Goal: Book appointment/travel/reservation

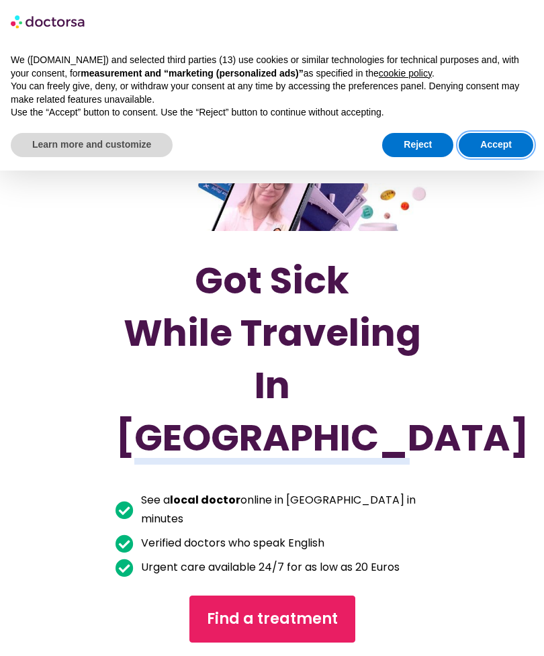
click at [495, 152] on button "Accept" at bounding box center [495, 145] width 74 height 24
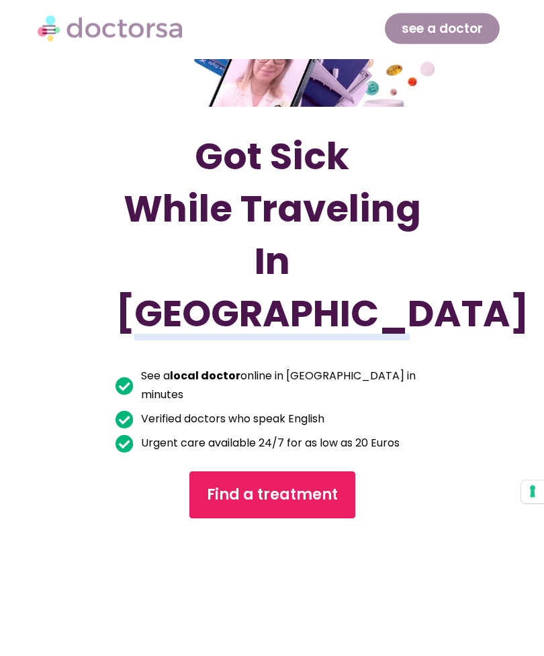
scroll to position [130, 0]
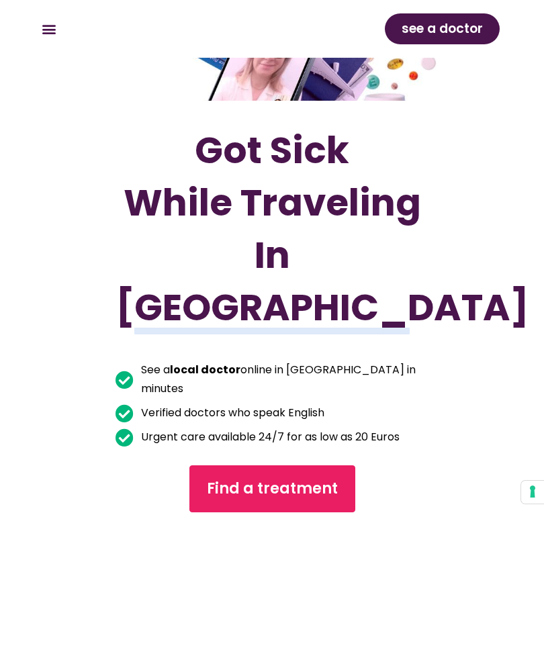
click at [324, 499] on span "Find a treatment" at bounding box center [272, 488] width 131 height 21
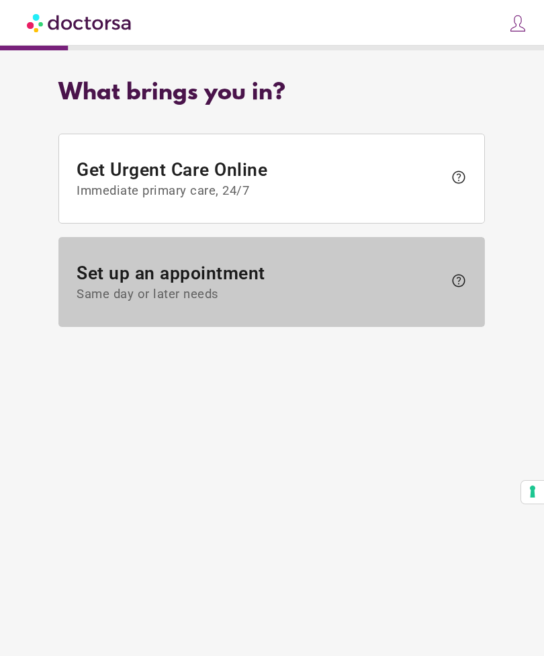
click at [411, 315] on span at bounding box center [271, 282] width 425 height 89
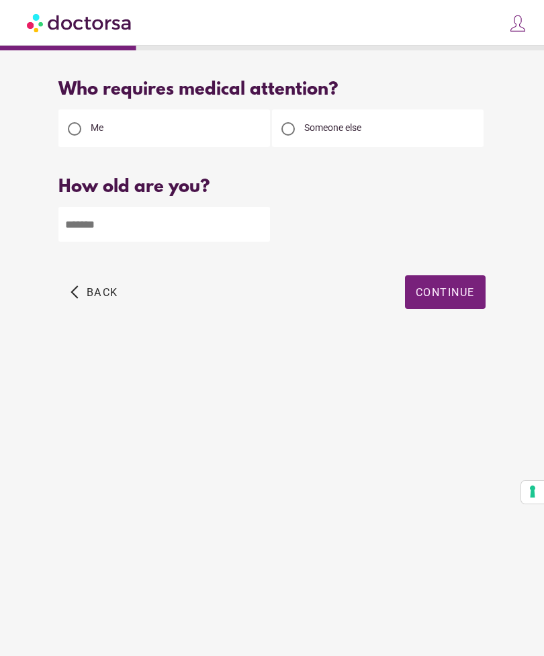
click at [97, 218] on input "number" at bounding box center [163, 224] width 211 height 35
type input "*"
type input "**"
click at [470, 301] on span "button" at bounding box center [445, 292] width 81 height 34
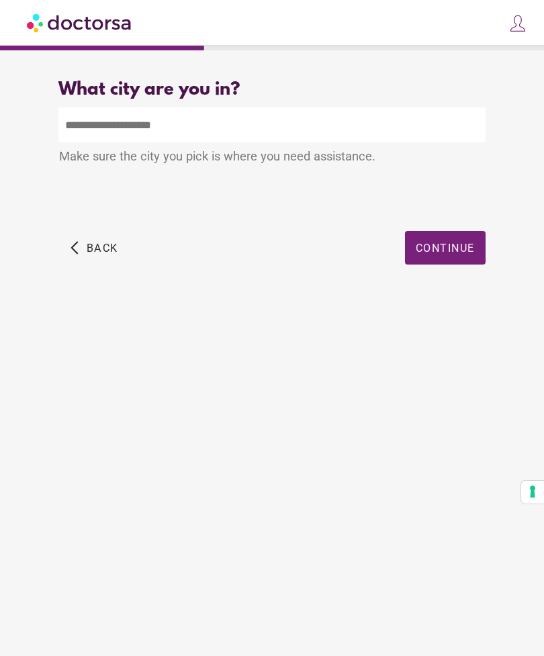
click at [424, 108] on input "text" at bounding box center [271, 124] width 426 height 35
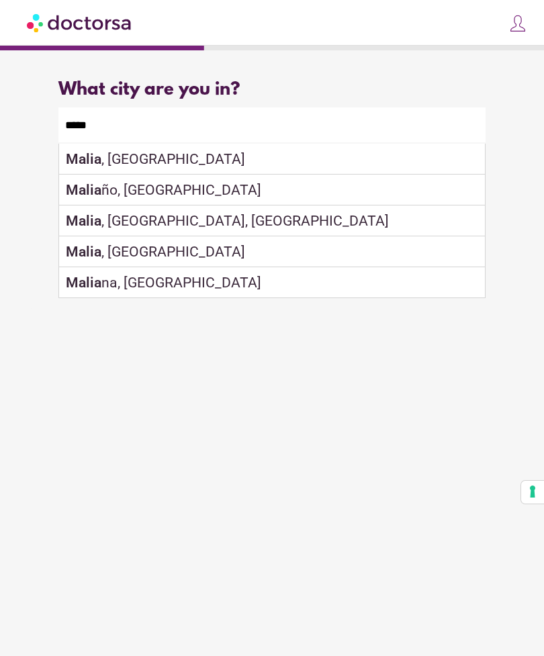
click at [352, 163] on div "Malia , Greece" at bounding box center [271, 159] width 425 height 31
type input "**********"
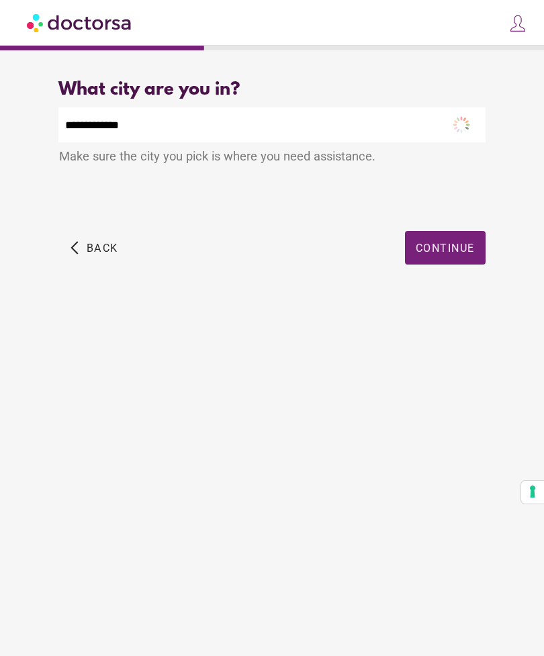
click at [464, 250] on span "Continue" at bounding box center [444, 248] width 59 height 13
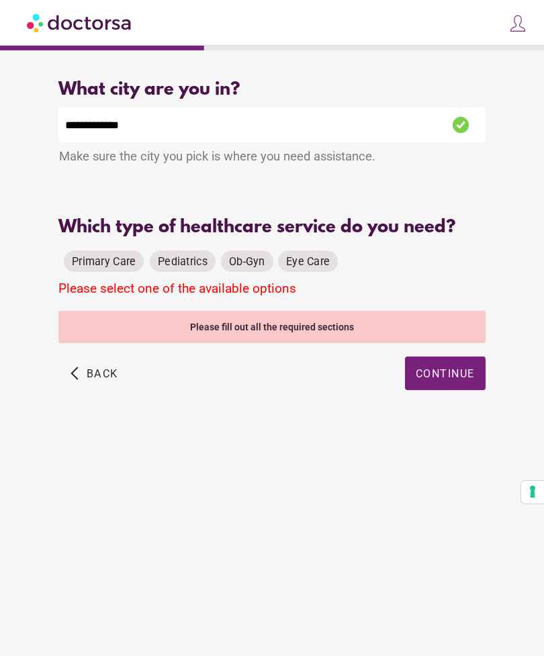
click at [77, 262] on span "Primary Care" at bounding box center [104, 261] width 64 height 13
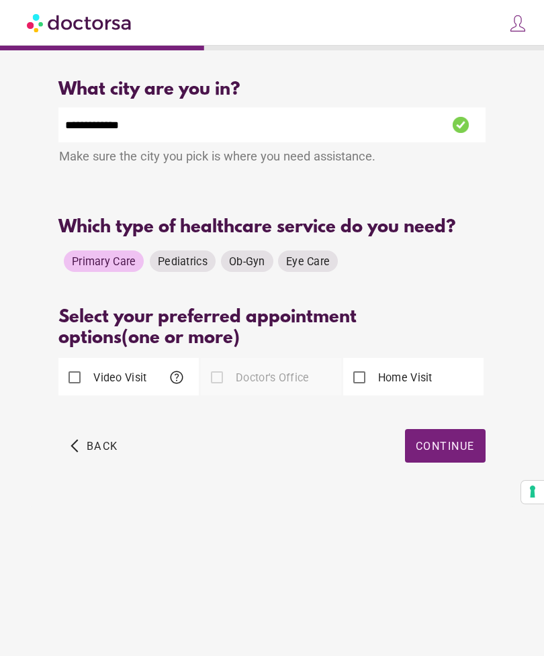
click at [177, 385] on span "help" at bounding box center [176, 377] width 16 height 16
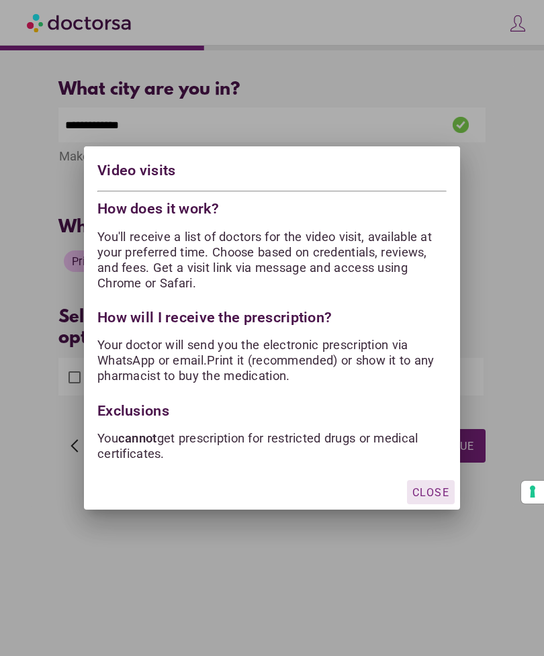
click at [46, 336] on div at bounding box center [272, 328] width 544 height 656
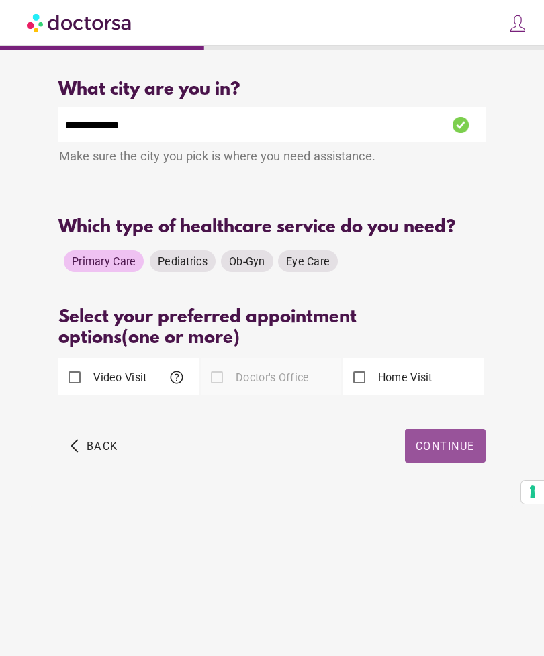
click at [465, 450] on span "Continue" at bounding box center [444, 446] width 59 height 13
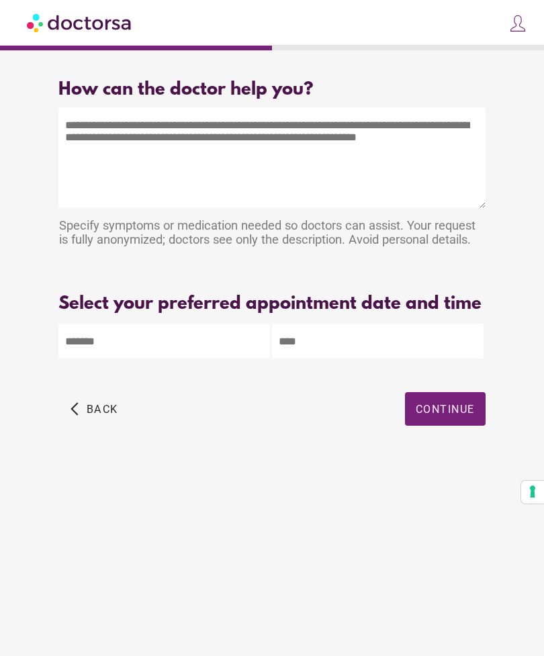
click at [96, 161] on textarea at bounding box center [271, 157] width 426 height 101
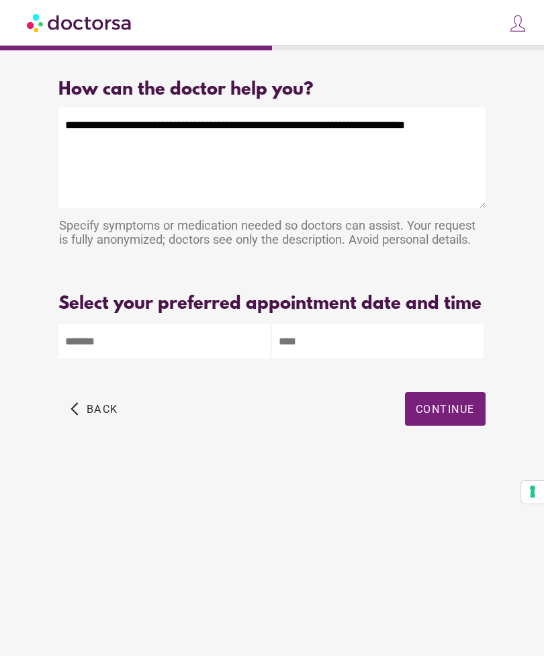
type textarea "**********"
click at [81, 364] on body "**********" at bounding box center [272, 328] width 544 height 656
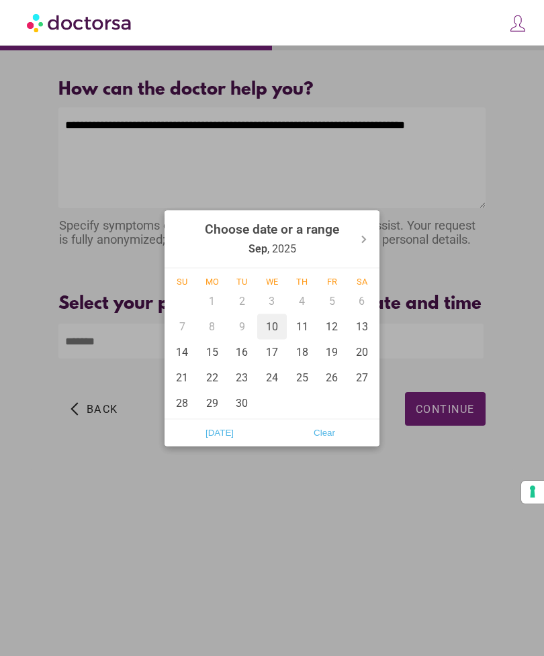
click at [277, 325] on div "10" at bounding box center [272, 326] width 30 height 26
type input "******"
click at [429, 303] on div at bounding box center [272, 328] width 544 height 656
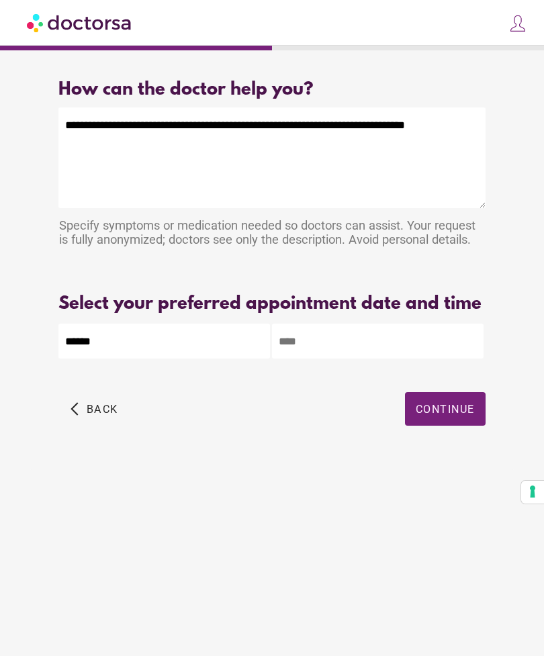
click at [375, 358] on input "text" at bounding box center [377, 341] width 211 height 35
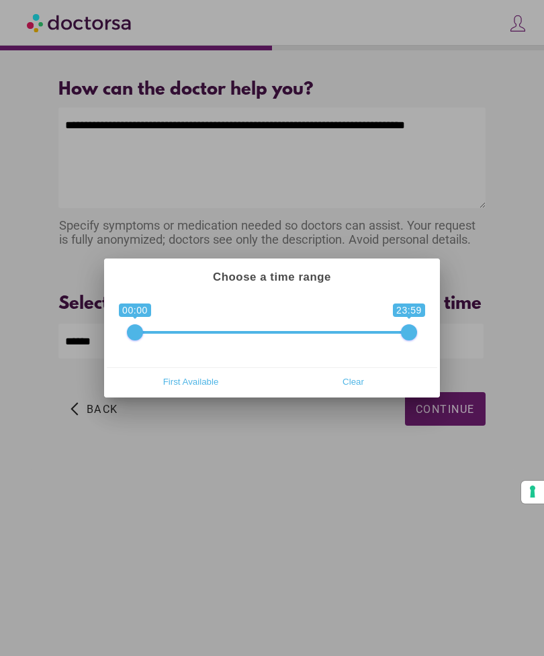
click at [311, 458] on div at bounding box center [272, 328] width 544 height 656
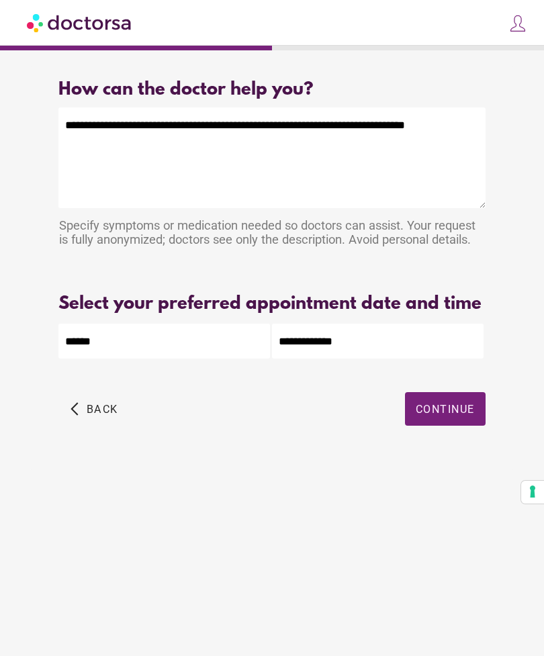
click at [466, 415] on span "Continue" at bounding box center [444, 409] width 59 height 13
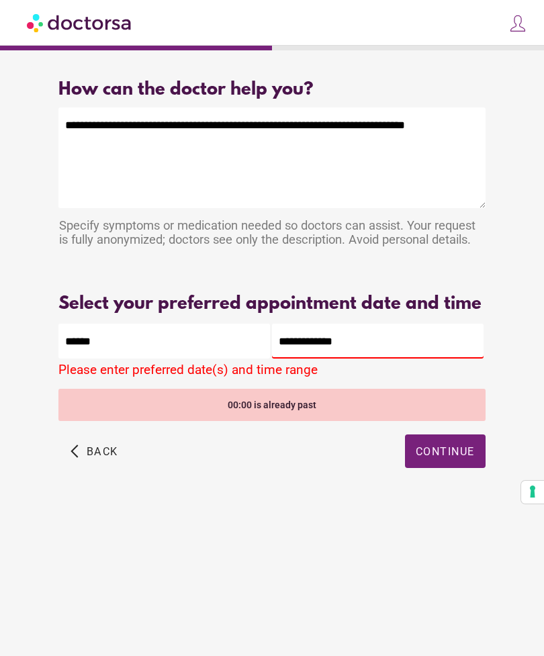
click at [407, 358] on input "**********" at bounding box center [377, 341] width 211 height 35
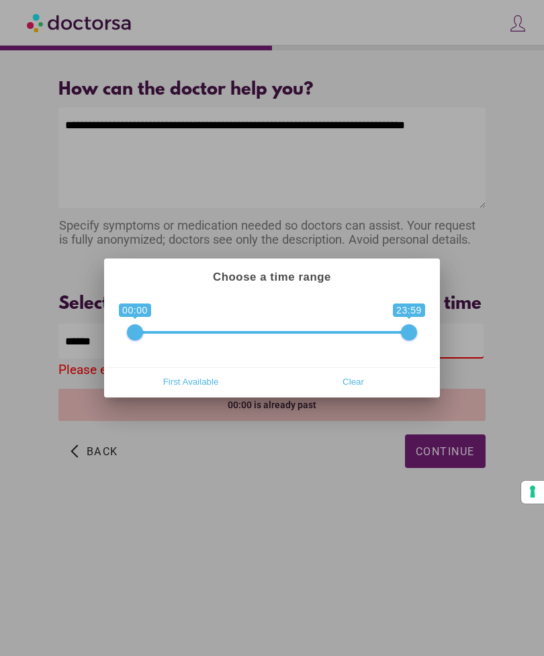
click at [215, 380] on span "First Available" at bounding box center [190, 381] width 154 height 20
type input "**********"
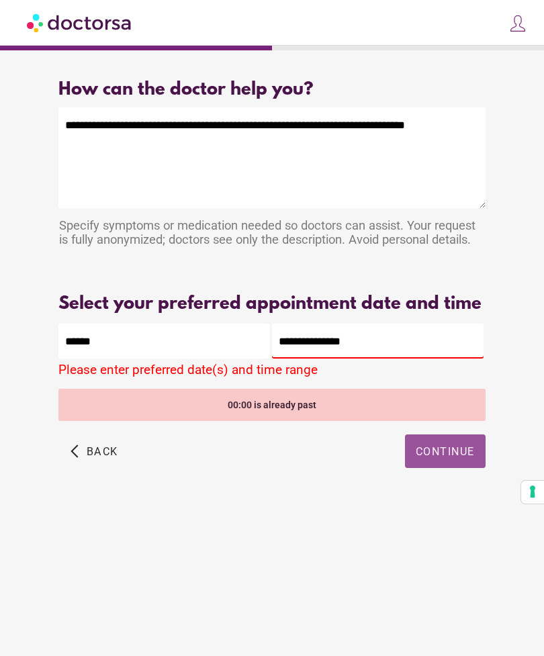
click at [448, 458] on span "Continue" at bounding box center [444, 451] width 59 height 13
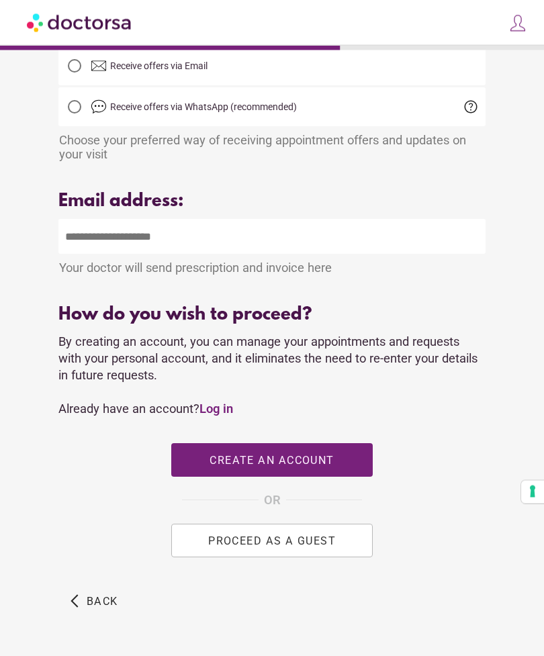
scroll to position [426, 0]
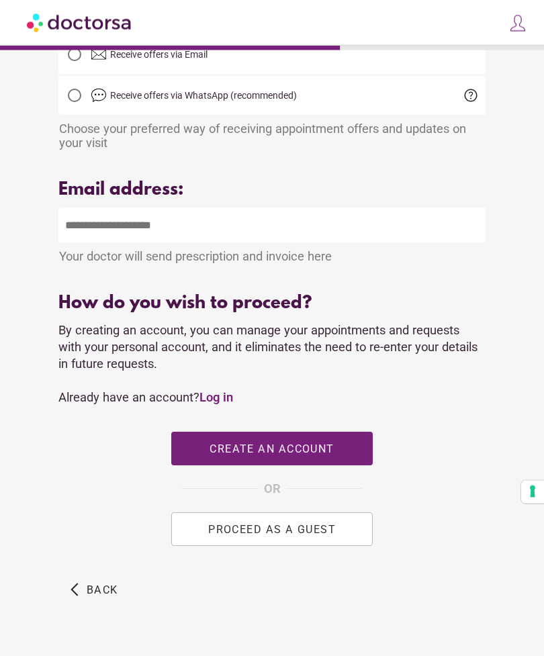
click at [341, 544] on button "PROCEED AS A GUEST" at bounding box center [271, 530] width 201 height 34
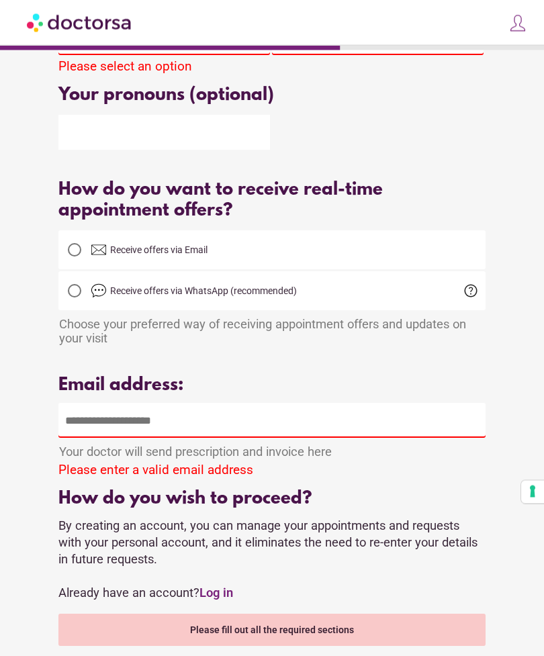
scroll to position [220, 0]
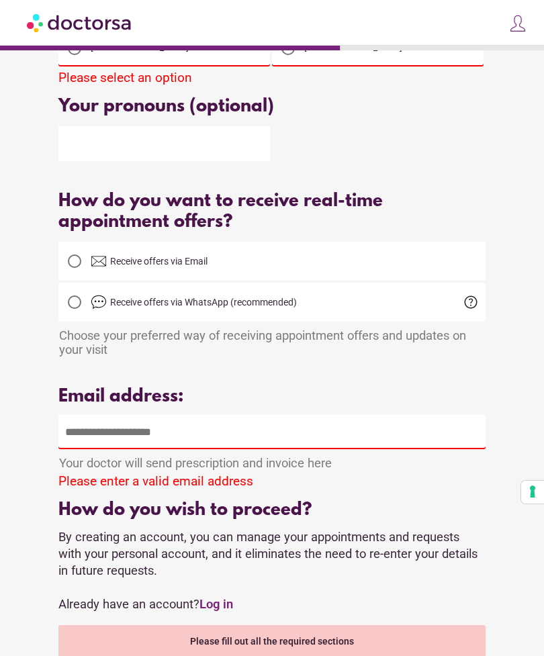
click at [338, 417] on div "Email address: Your doctor will send prescription and invoice here Please enter…" at bounding box center [271, 438] width 426 height 103
click at [350, 449] on input "email" at bounding box center [271, 431] width 426 height 35
type input "**********"
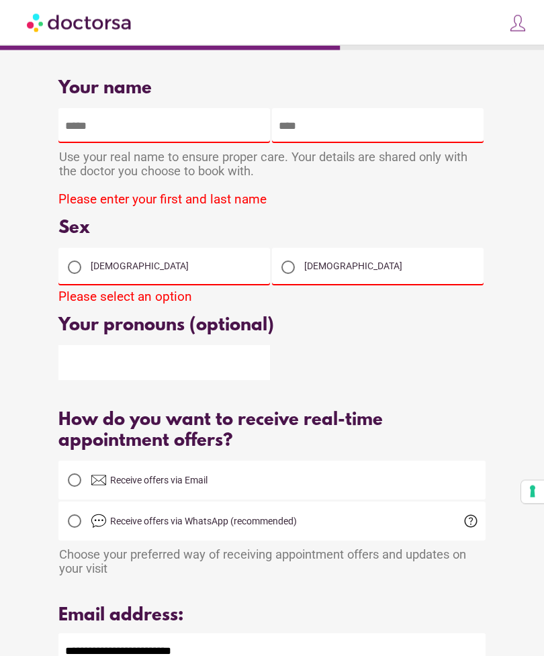
click at [64, 267] on div at bounding box center [74, 267] width 27 height 27
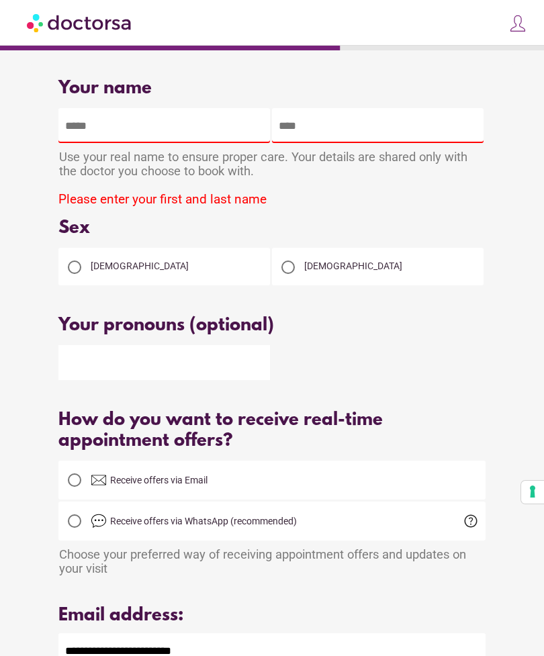
click at [74, 118] on input "text" at bounding box center [163, 125] width 211 height 35
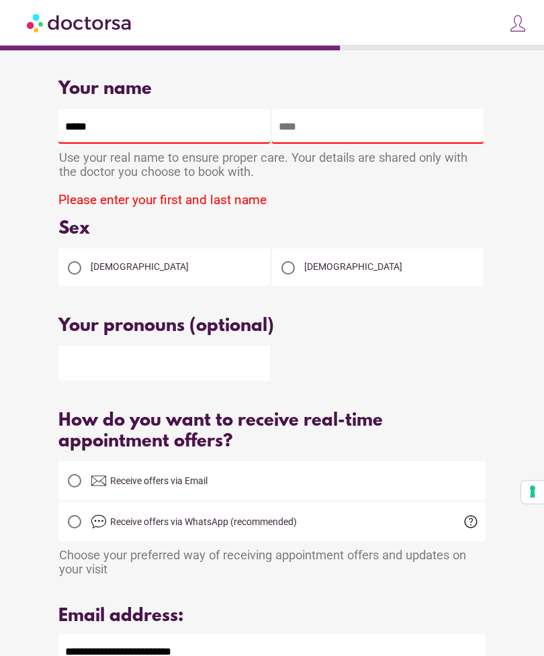
type input "*****"
click at [398, 141] on input "text" at bounding box center [377, 126] width 211 height 35
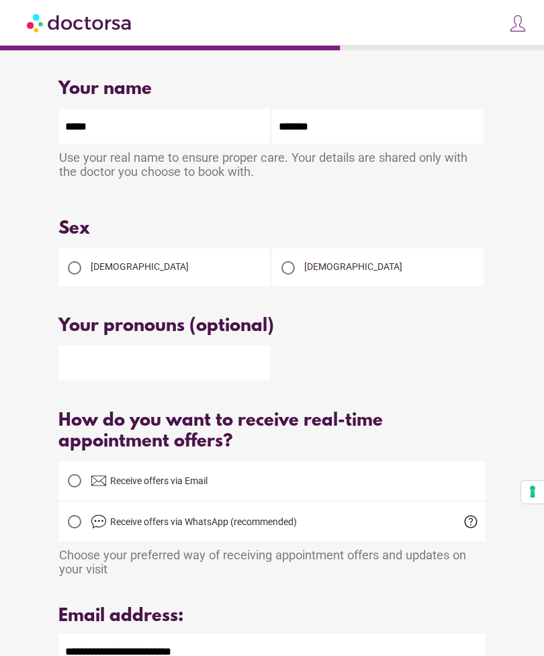
type input "*******"
click at [507, 325] on div "Your name Patient's name ***** ******* Use your real name to ensure proper care…" at bounding box center [271, 609] width 483 height 1089
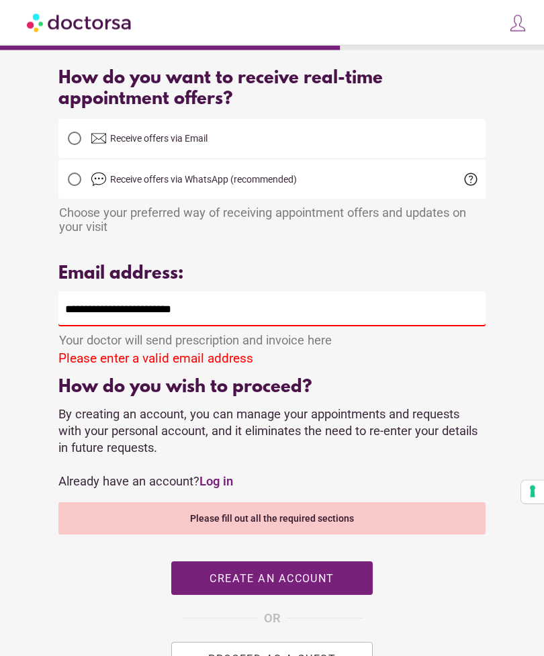
scroll to position [504, 0]
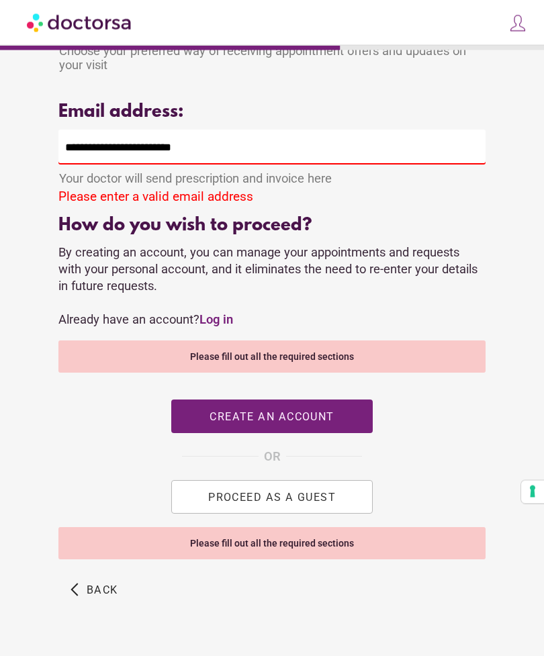
click at [346, 514] on button "PROCEED AS A GUEST" at bounding box center [271, 498] width 201 height 34
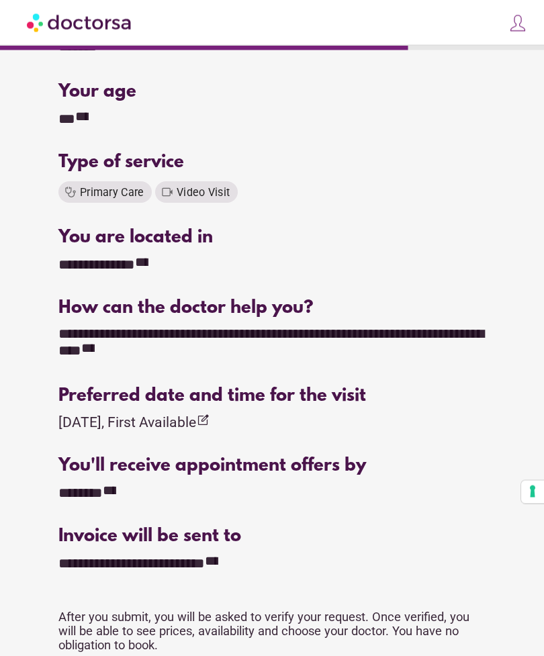
scroll to position [191, 0]
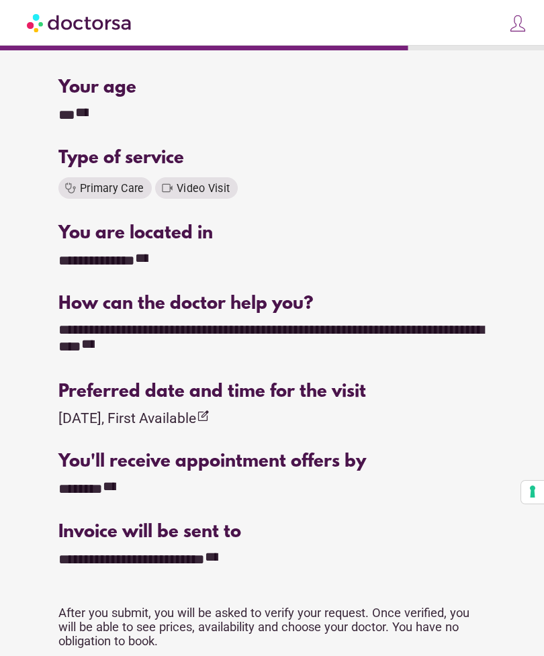
click at [116, 485] on icon "**********" at bounding box center [109, 485] width 13 height 13
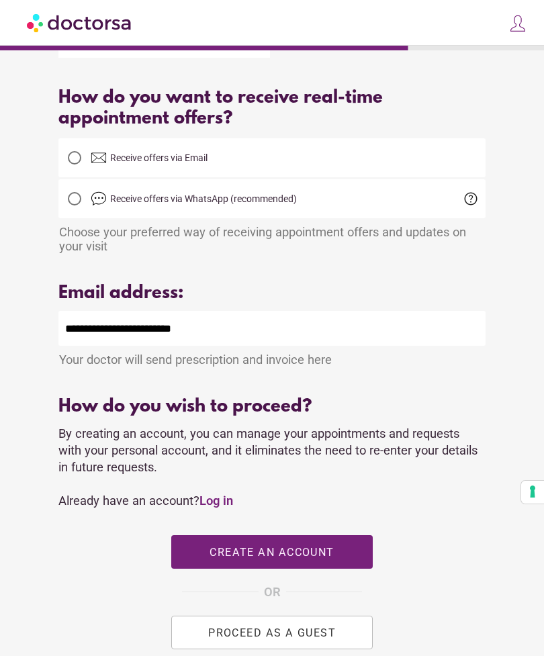
scroll to position [351, 0]
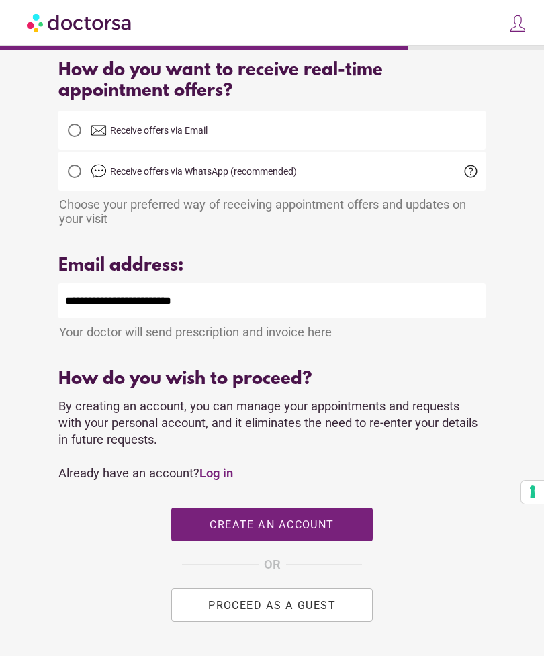
click at [62, 143] on div at bounding box center [74, 130] width 27 height 27
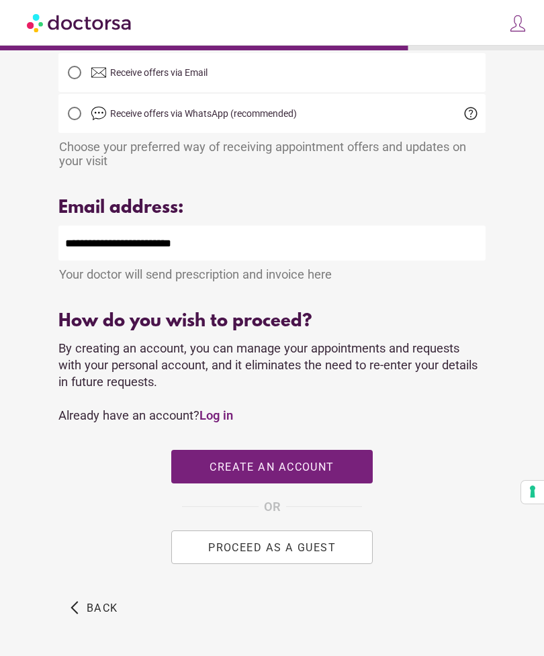
scroll to position [408, 0]
click at [362, 551] on button "PROCEED AS A GUEST" at bounding box center [271, 548] width 201 height 34
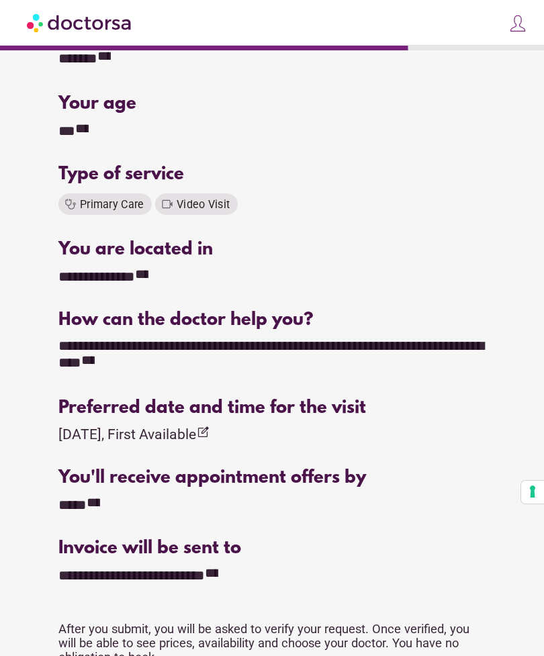
scroll to position [380, 0]
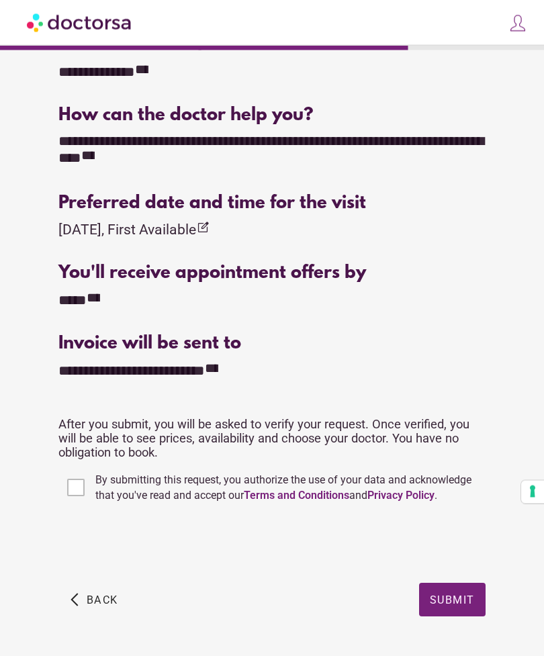
click at [468, 603] on span "Submit" at bounding box center [452, 599] width 45 height 13
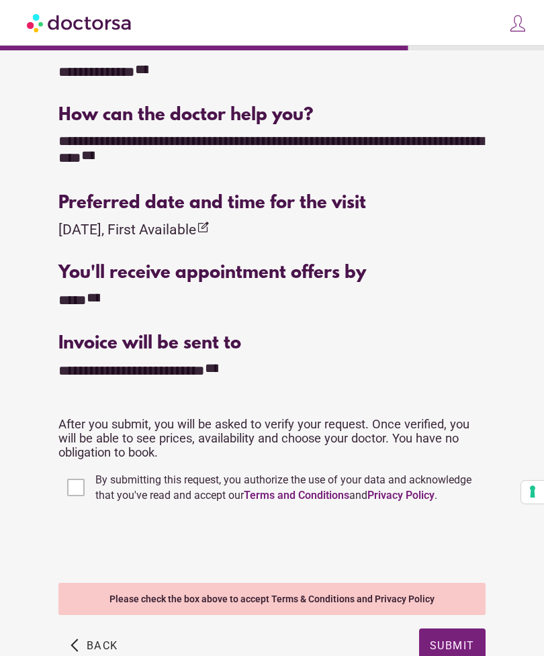
click at [440, 644] on span "Submit" at bounding box center [452, 644] width 45 height 13
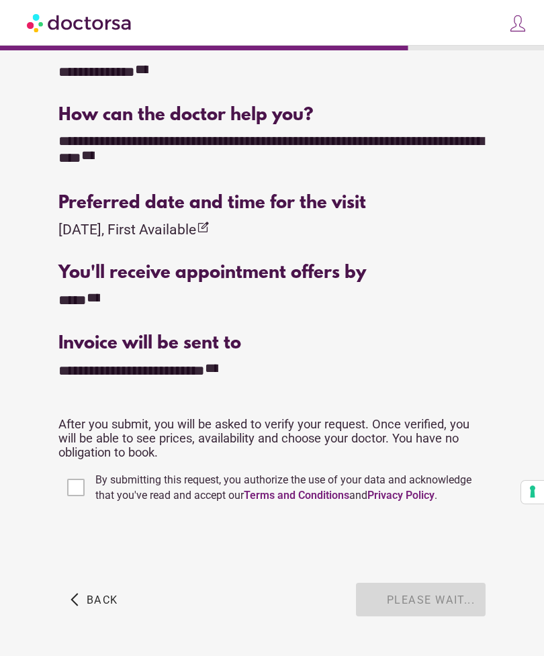
scroll to position [380, 0]
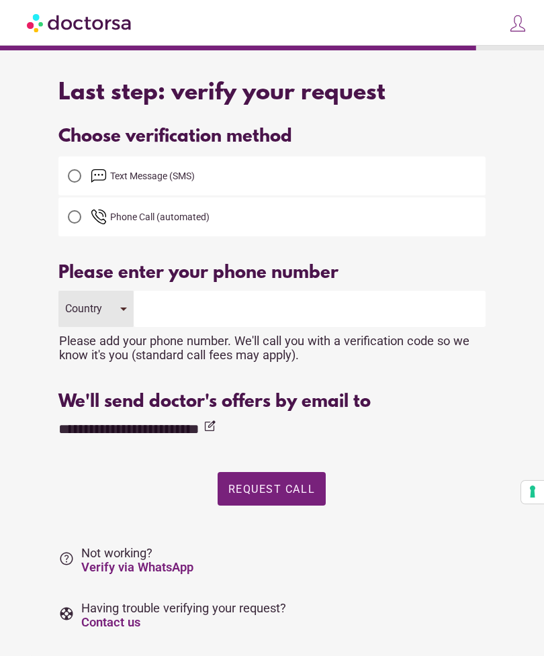
click at [400, 175] on span "Text Message (SMS)" at bounding box center [254, 176] width 326 height 16
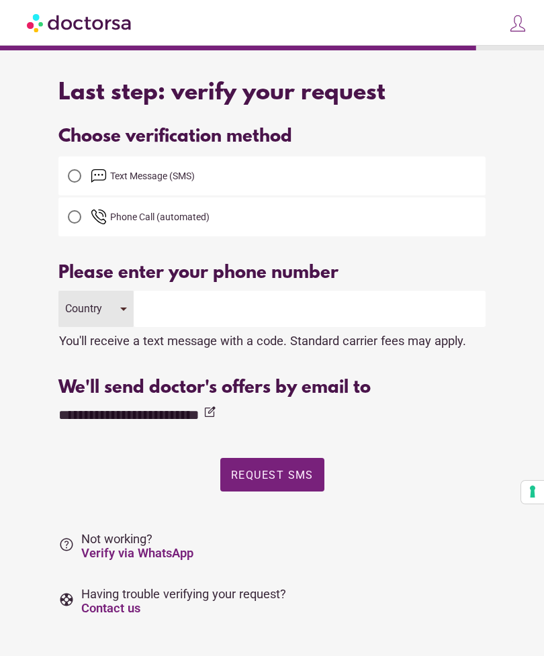
click at [407, 303] on input "tel" at bounding box center [310, 309] width 352 height 36
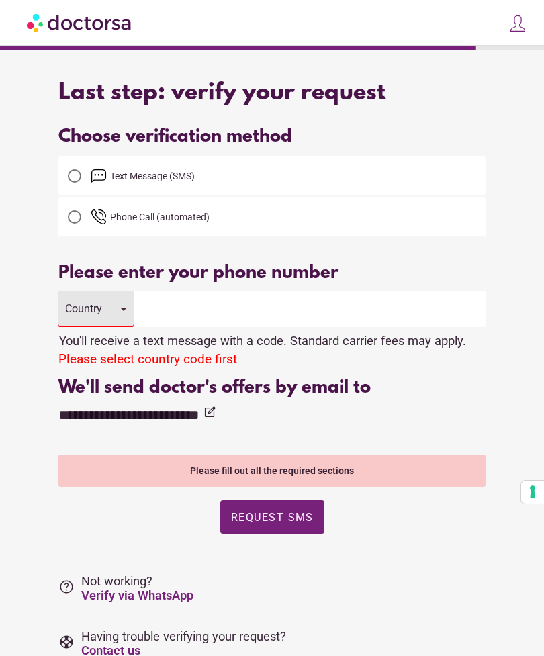
click at [408, 311] on input "tel" at bounding box center [310, 309] width 352 height 36
click at [370, 309] on input "tel" at bounding box center [310, 309] width 352 height 36
click at [79, 315] on div "Country" at bounding box center [85, 308] width 41 height 13
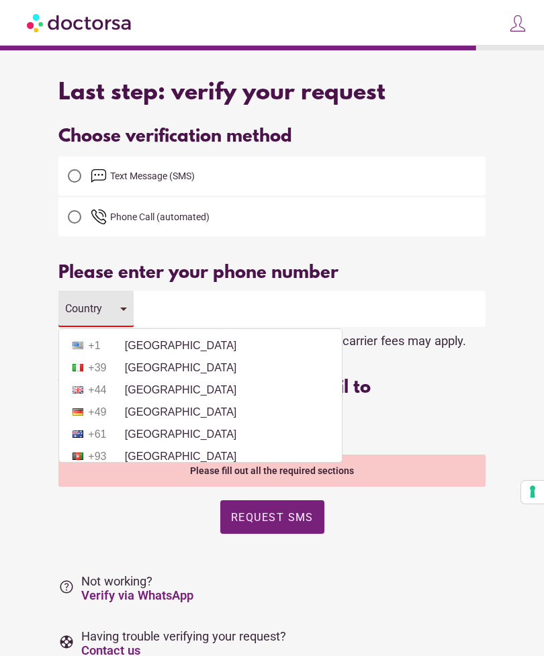
click at [258, 391] on li "+44 [GEOGRAPHIC_DATA]" at bounding box center [200, 390] width 269 height 20
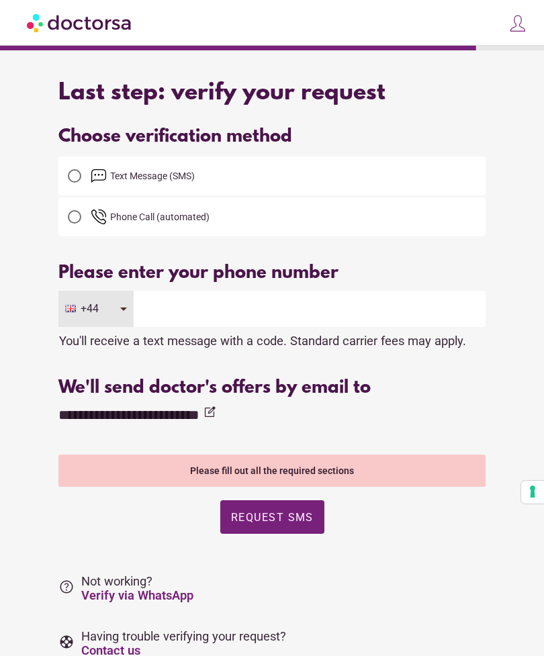
click at [305, 303] on input "tel" at bounding box center [310, 309] width 352 height 36
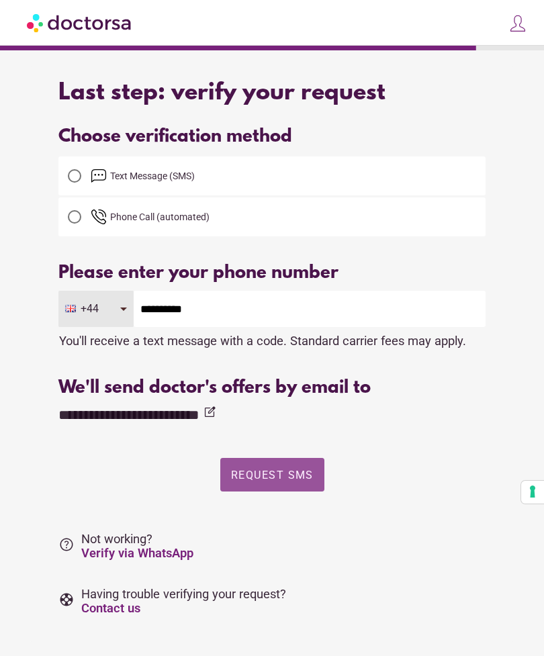
type input "**********"
click at [289, 477] on span "Request SMS" at bounding box center [272, 474] width 83 height 13
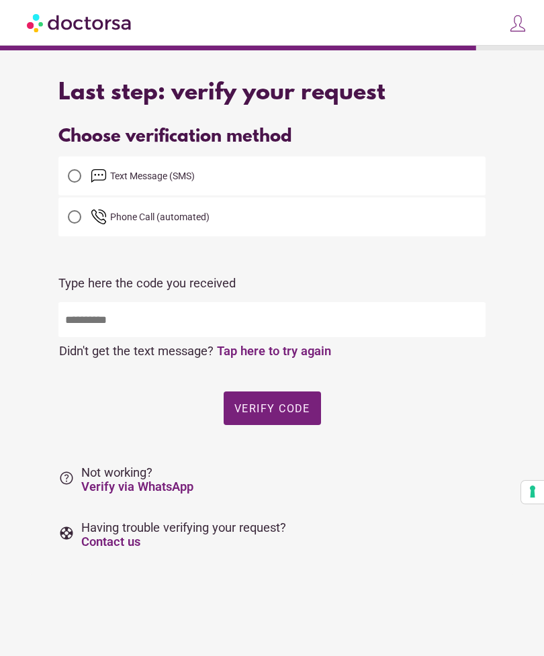
click at [329, 337] on input "text" at bounding box center [271, 319] width 426 height 35
click at [311, 413] on span "button" at bounding box center [271, 408] width 97 height 34
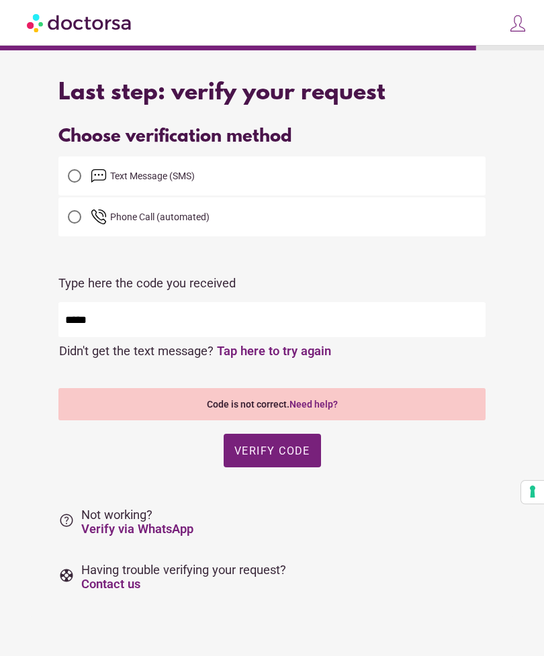
click at [338, 323] on input "*****" at bounding box center [271, 319] width 426 height 35
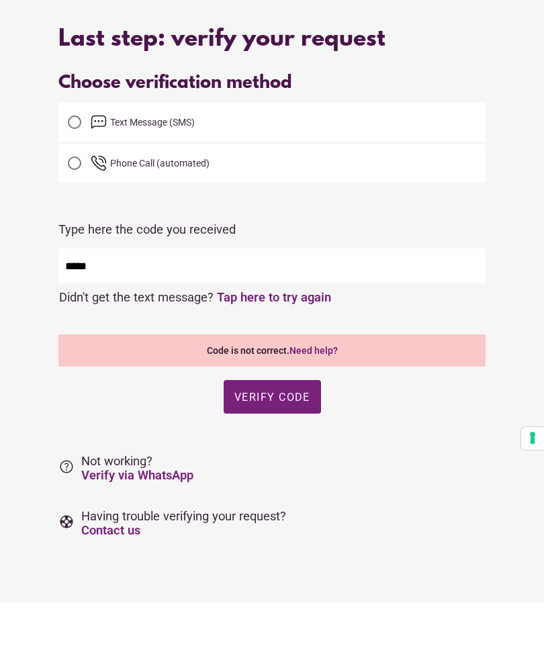
type input "*****"
click at [307, 444] on span "Verify code" at bounding box center [272, 450] width 76 height 13
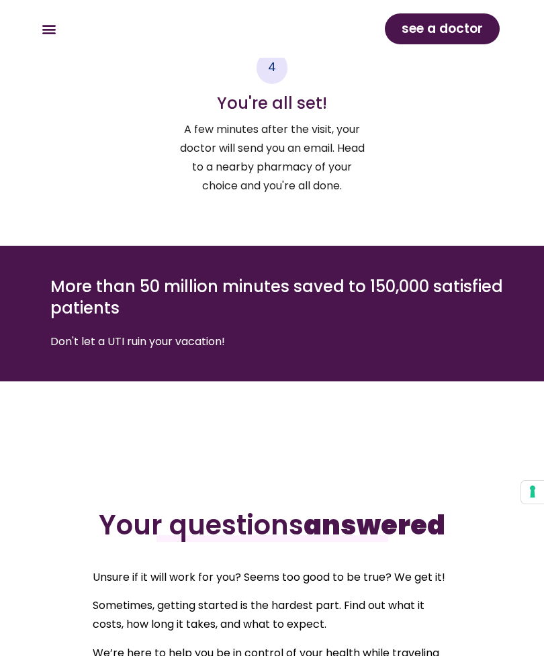
scroll to position [3856, 0]
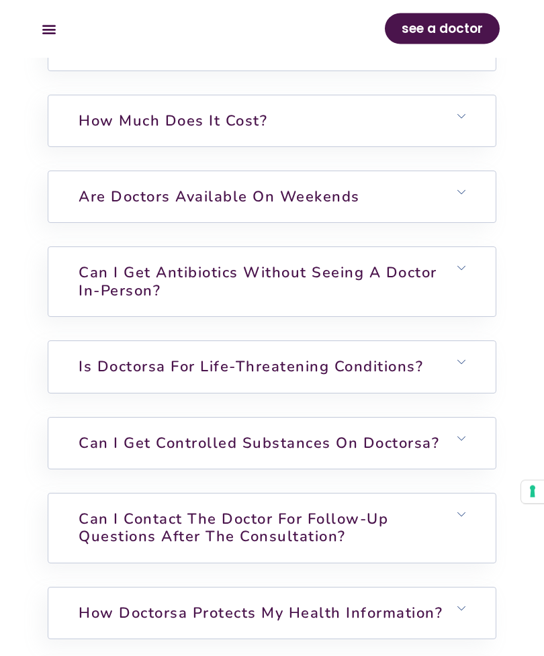
scroll to position [4644, 0]
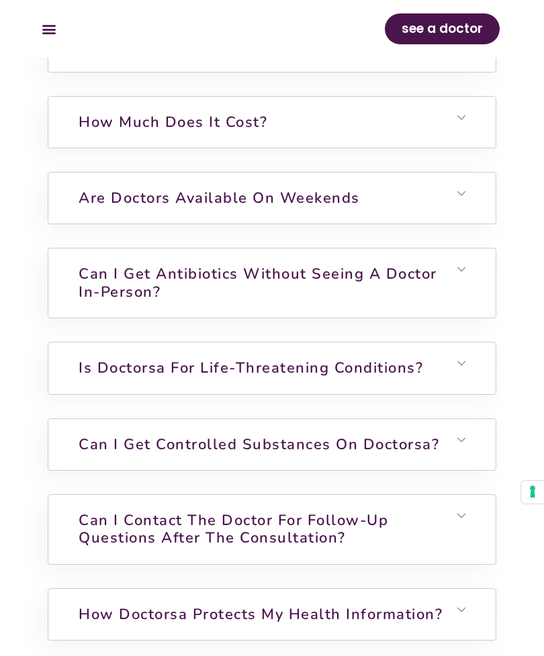
click at [468, 468] on h6 "Can I get controlled substances on Doctorsa?" at bounding box center [271, 444] width 446 height 51
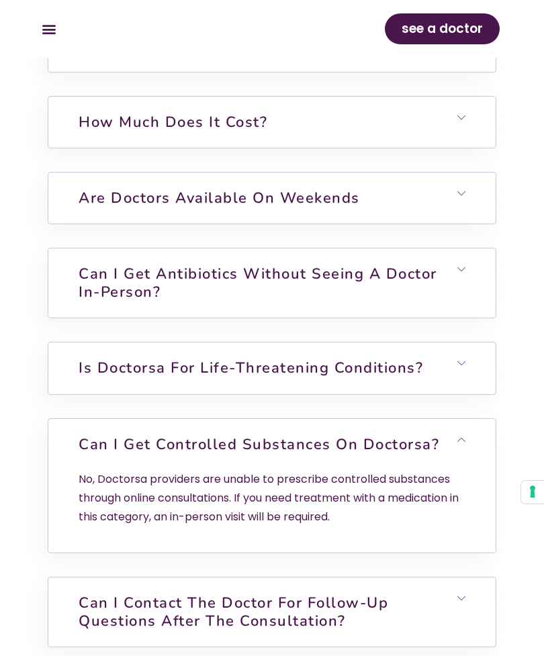
click at [462, 450] on h6 "Can I get controlled substances on Doctorsa?" at bounding box center [271, 444] width 446 height 51
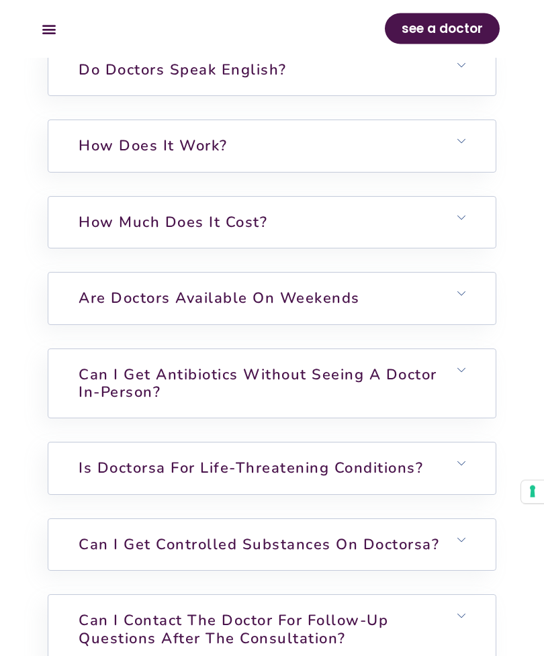
click at [475, 379] on h6 "Can I get antibiotics without seeing a doctor in-person?" at bounding box center [271, 384] width 446 height 69
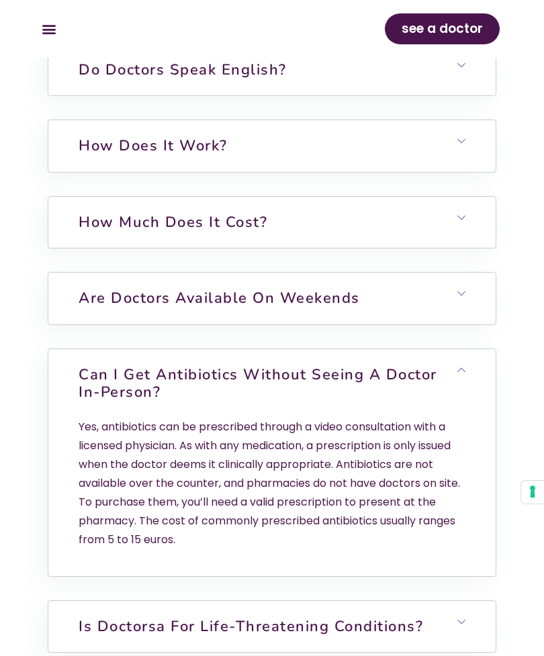
click at [475, 389] on h6 "Can I get antibiotics without seeing a doctor in-person?" at bounding box center [271, 383] width 446 height 69
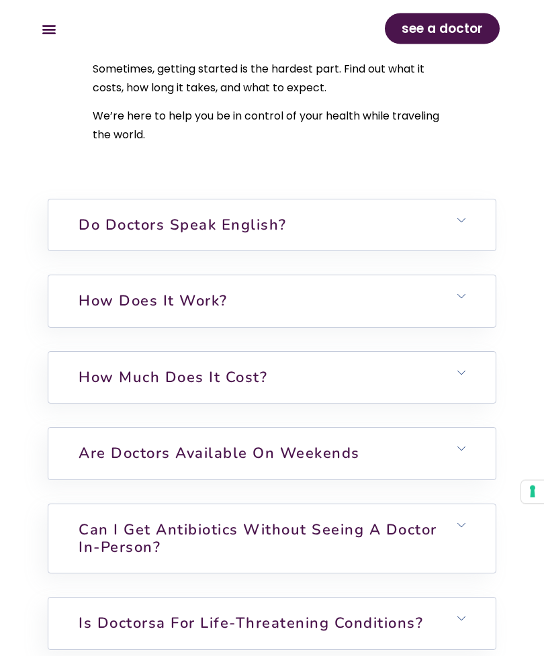
scroll to position [4333, 0]
click at [111, 387] on link "How much does it cost?" at bounding box center [173, 377] width 189 height 20
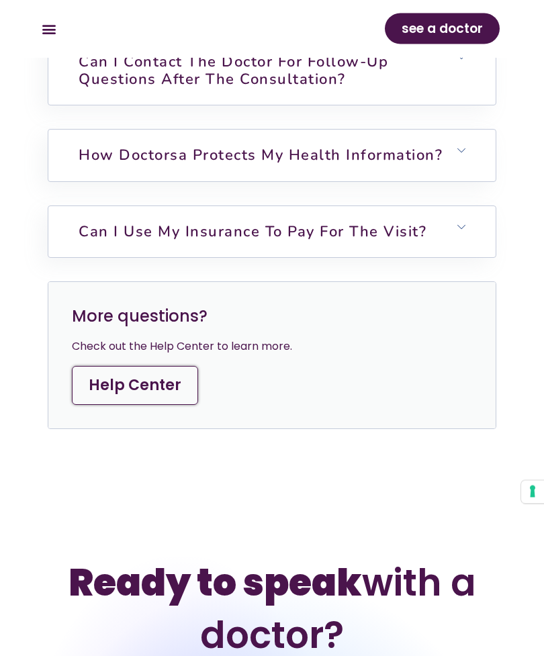
scroll to position [5242, 0]
click at [68, 257] on h6 "Can I use my insurance to pay for the visit?" at bounding box center [271, 231] width 446 height 51
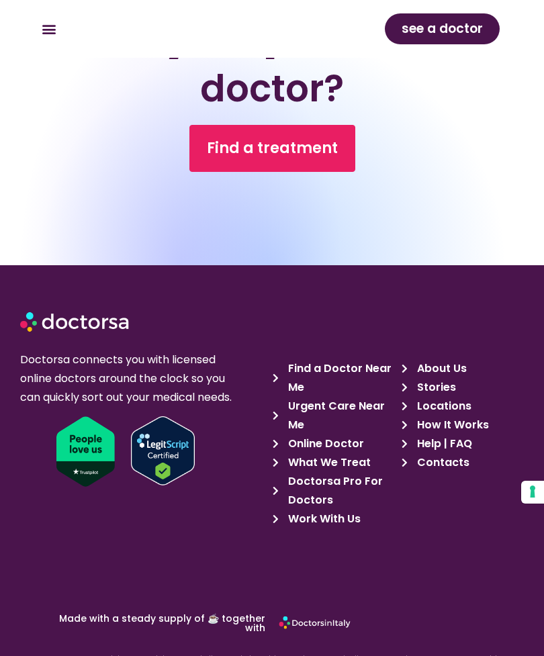
scroll to position [6012, 0]
